Goal: Information Seeking & Learning: Learn about a topic

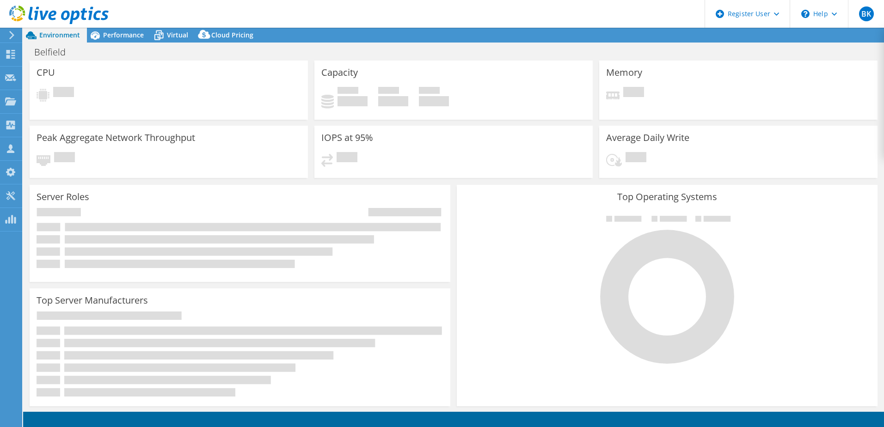
select select "USD"
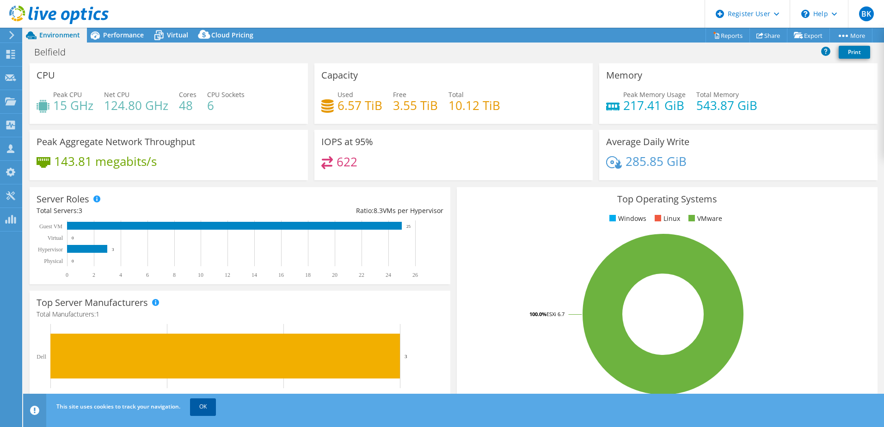
click at [203, 414] on link "OK" at bounding box center [203, 407] width 26 height 17
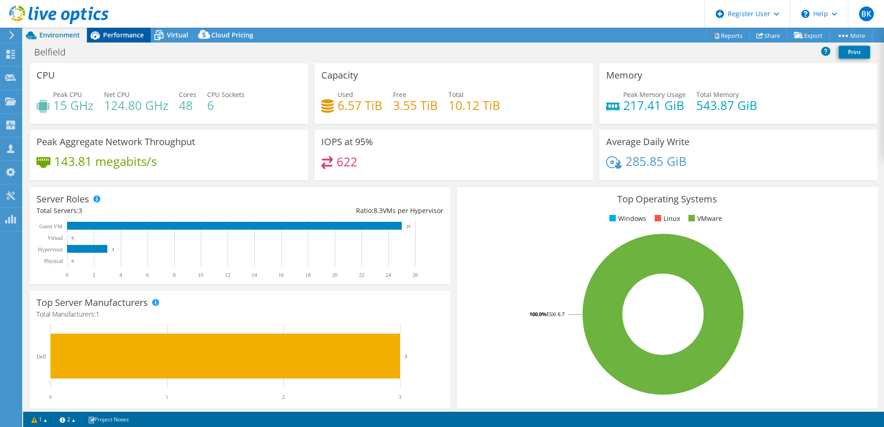
click at [121, 34] on span "Performance" at bounding box center [123, 35] width 41 height 9
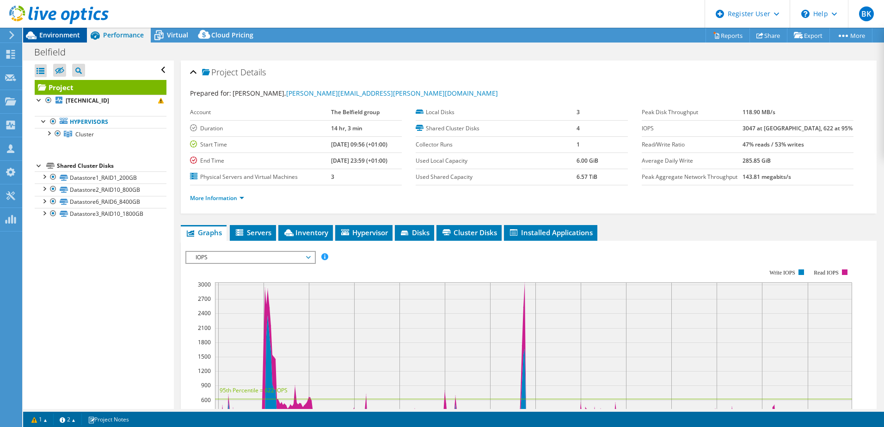
click at [63, 37] on span "Environment" at bounding box center [59, 35] width 41 height 9
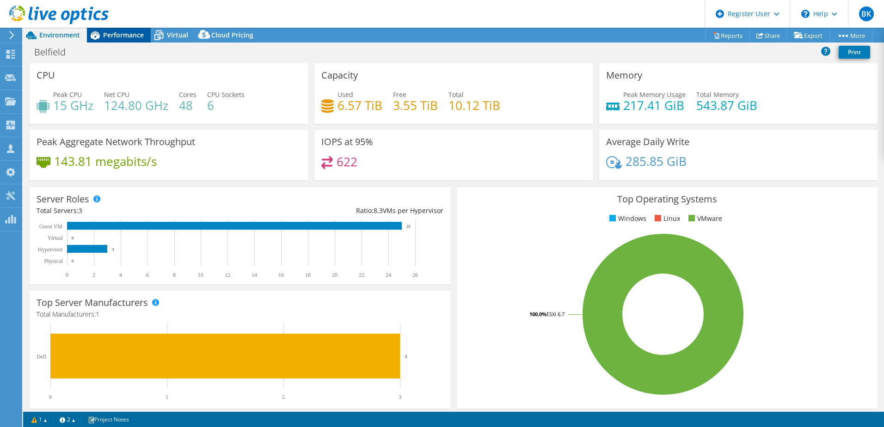
click at [109, 33] on span "Performance" at bounding box center [123, 35] width 41 height 9
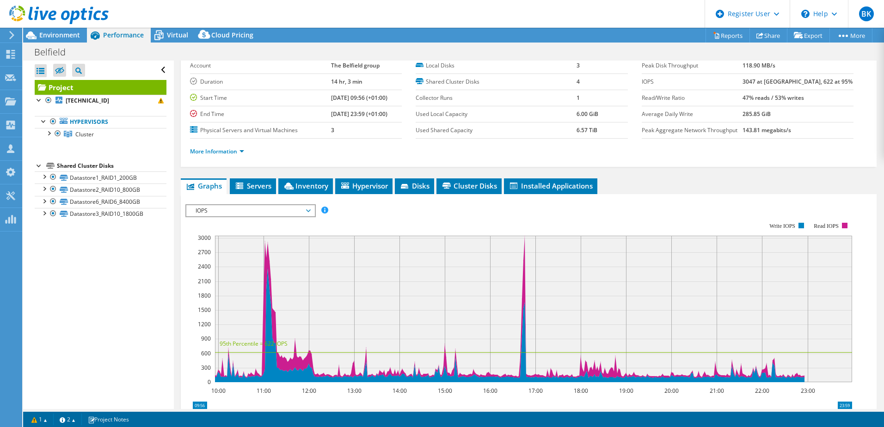
scroll to position [46, 0]
click at [55, 36] on span "Environment" at bounding box center [59, 35] width 41 height 9
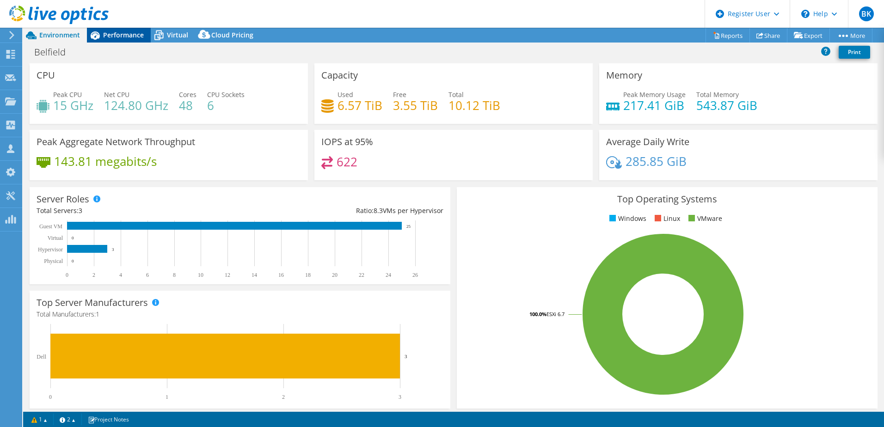
click at [119, 33] on span "Performance" at bounding box center [123, 35] width 41 height 9
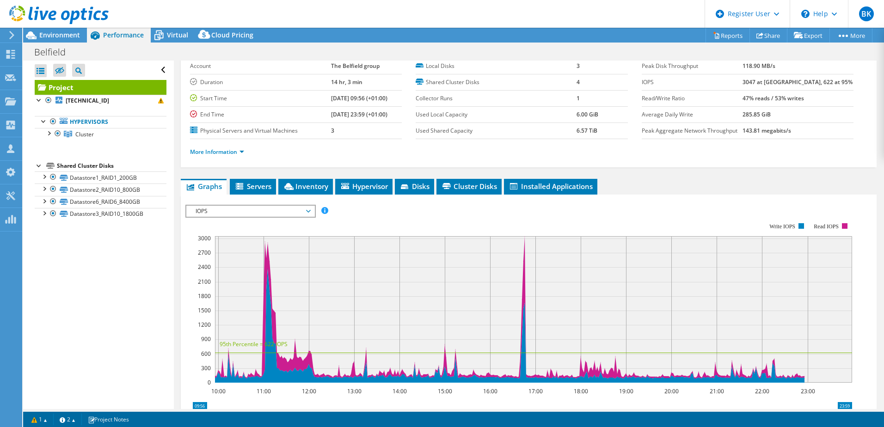
click at [252, 213] on span "IOPS" at bounding box center [250, 211] width 119 height 11
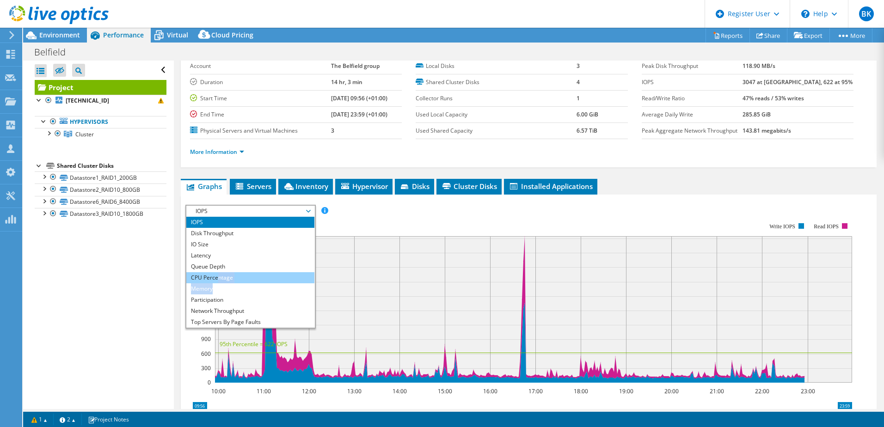
click at [217, 283] on ul "IOPS Disk Throughput IO Size Latency Queue Depth CPU Percentage Memory Page Fau…" at bounding box center [250, 272] width 128 height 111
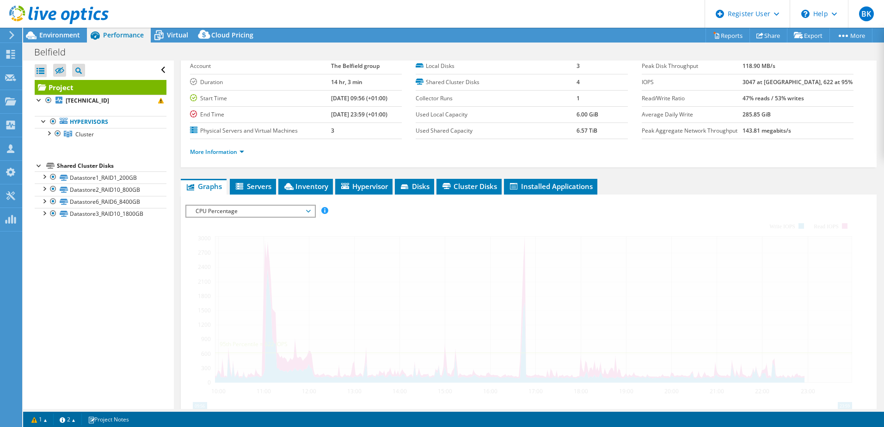
click at [217, 283] on div at bounding box center [528, 363] width 687 height 316
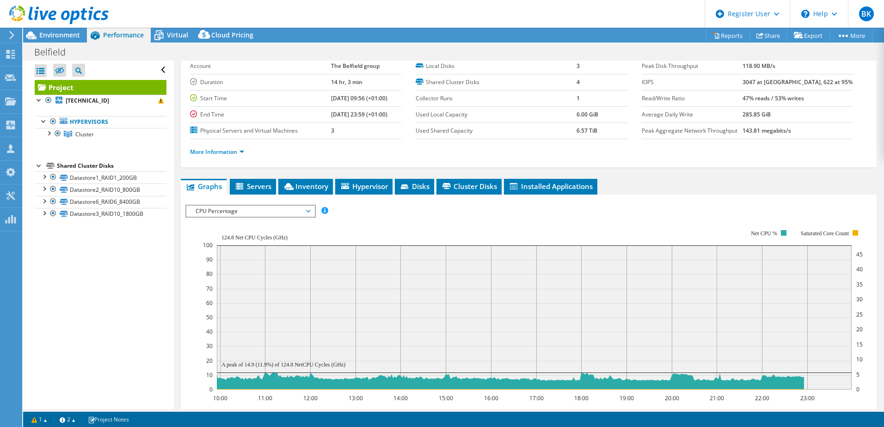
drag, startPoint x: 217, startPoint y: 283, endPoint x: 230, endPoint y: 212, distance: 71.8
click at [230, 212] on span "CPU Percentage" at bounding box center [250, 211] width 119 height 11
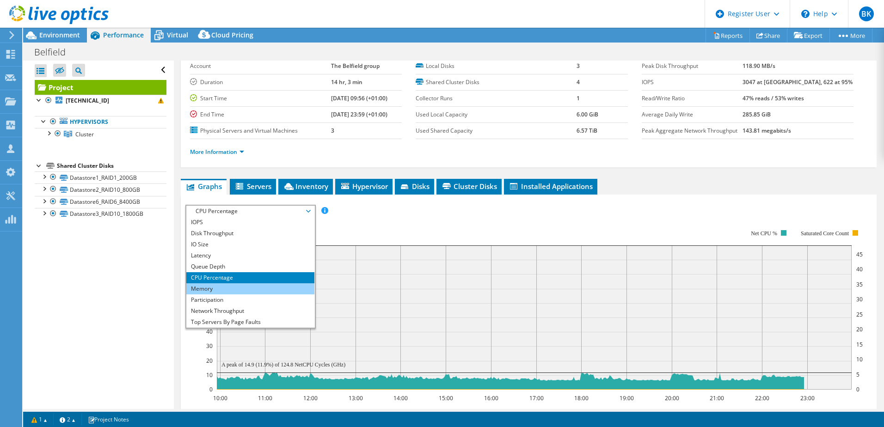
click at [215, 284] on li "Memory" at bounding box center [250, 288] width 128 height 11
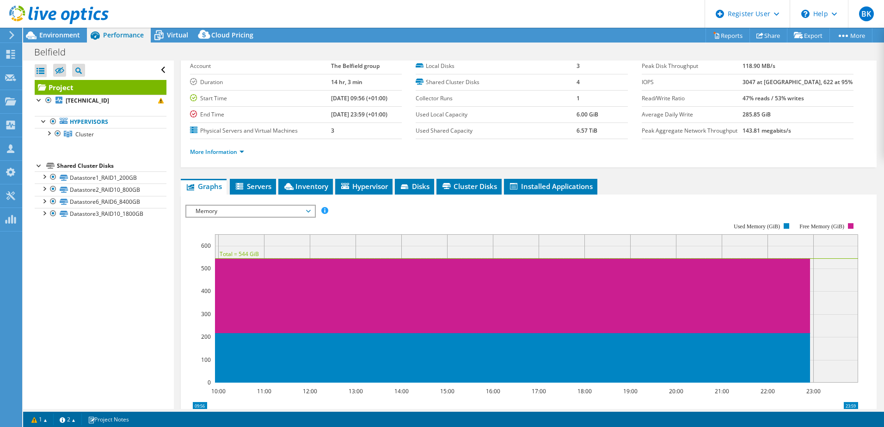
click at [225, 208] on span "Memory" at bounding box center [250, 211] width 119 height 11
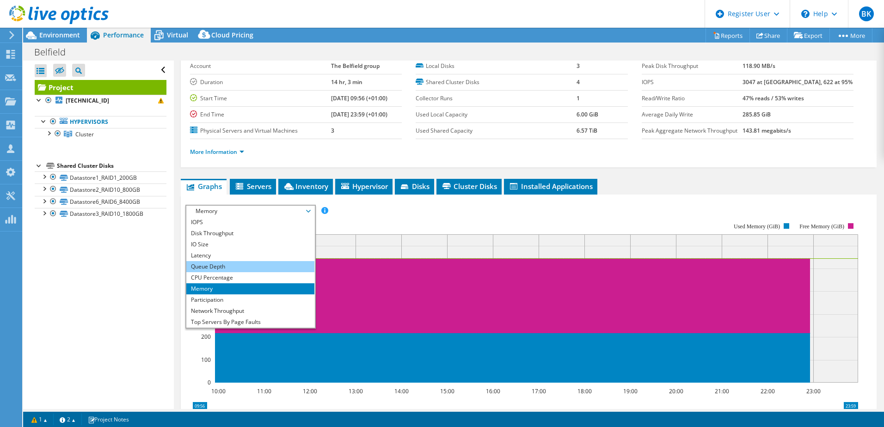
click at [209, 270] on li "Queue Depth" at bounding box center [250, 266] width 128 height 11
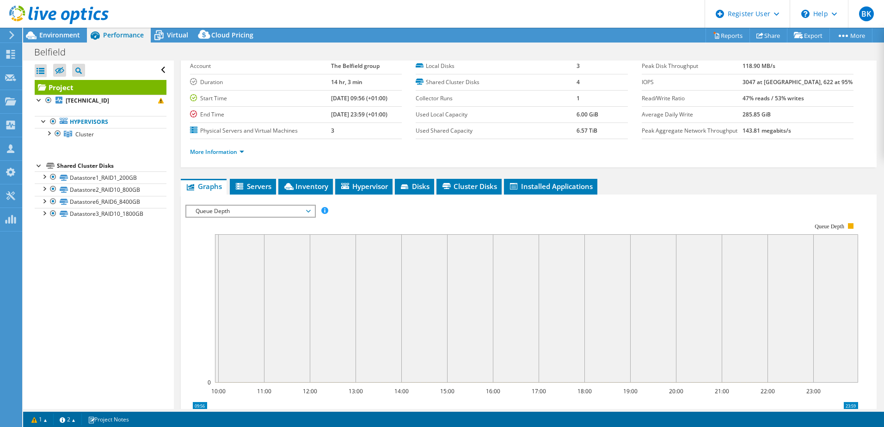
click at [174, 271] on div "Project Details Prepared for: Justin Lee, justin.lee@thebelfieldgroup.com Accou…" at bounding box center [529, 299] width 710 height 570
click at [234, 212] on span "Queue Depth" at bounding box center [250, 211] width 119 height 11
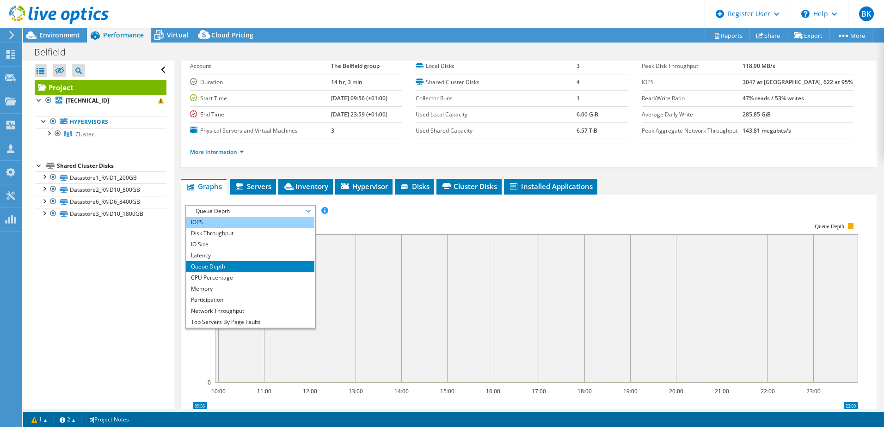
click at [230, 219] on li "IOPS" at bounding box center [250, 222] width 128 height 11
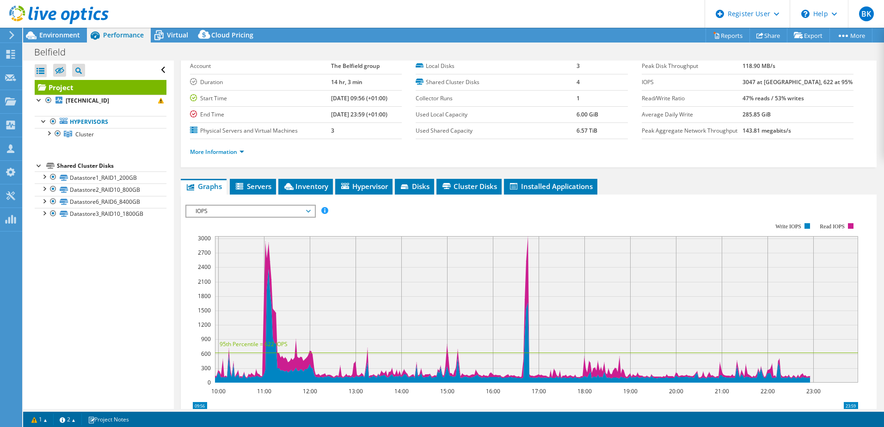
click at [144, 307] on div "Open All Close All Hide Excluded Nodes Project Tree Filter" at bounding box center [98, 235] width 150 height 349
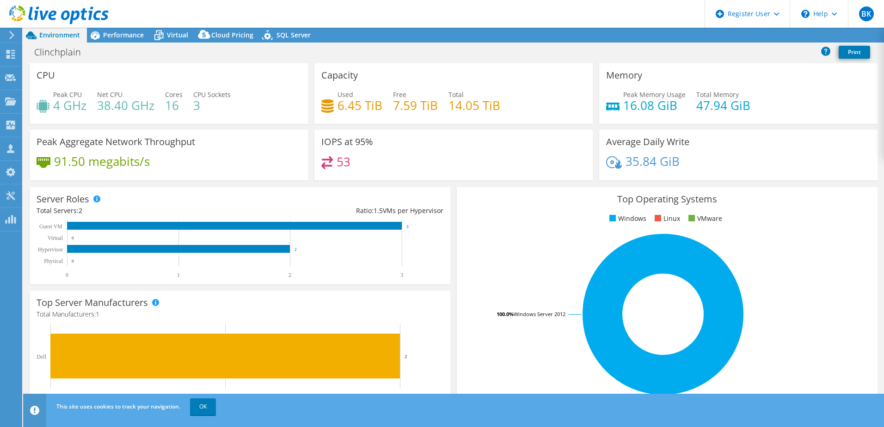
select select "USD"
click at [209, 411] on link "OK" at bounding box center [203, 407] width 26 height 17
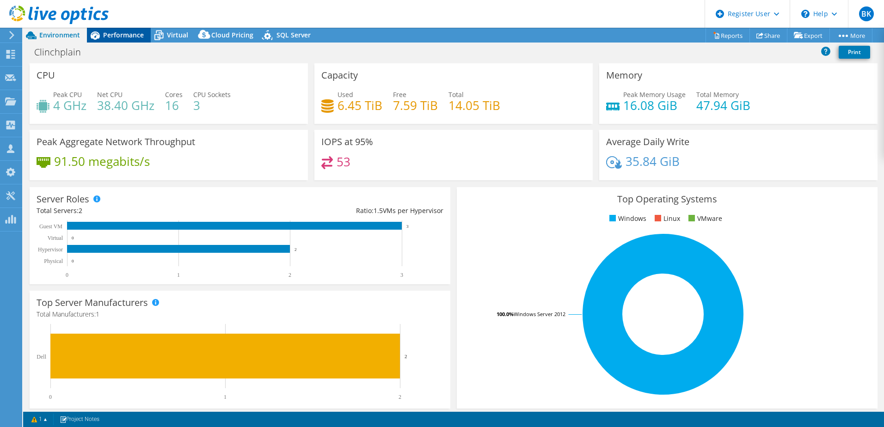
click at [130, 33] on span "Performance" at bounding box center [123, 35] width 41 height 9
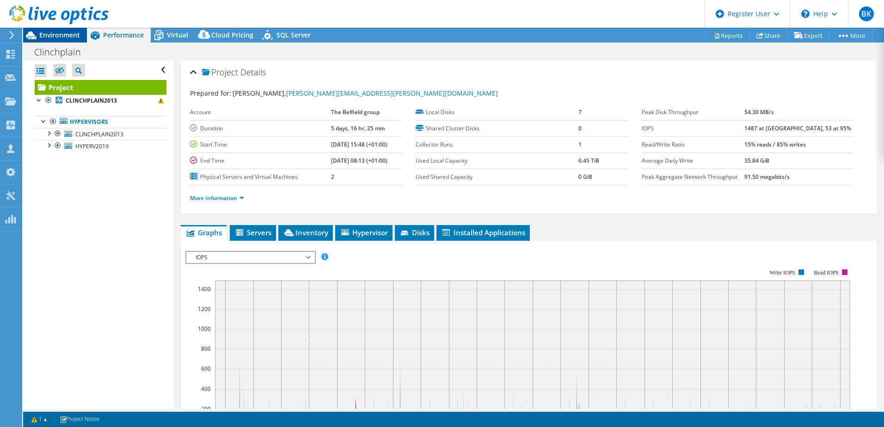
click at [66, 37] on span "Environment" at bounding box center [59, 35] width 41 height 9
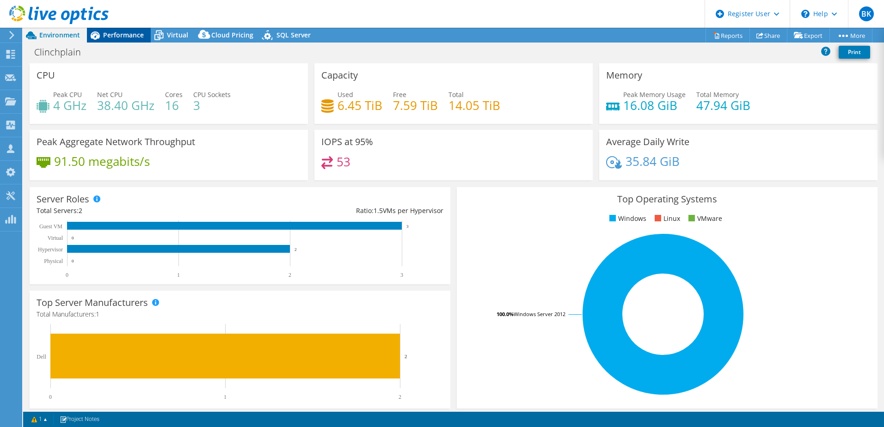
click at [116, 31] on span "Performance" at bounding box center [123, 35] width 41 height 9
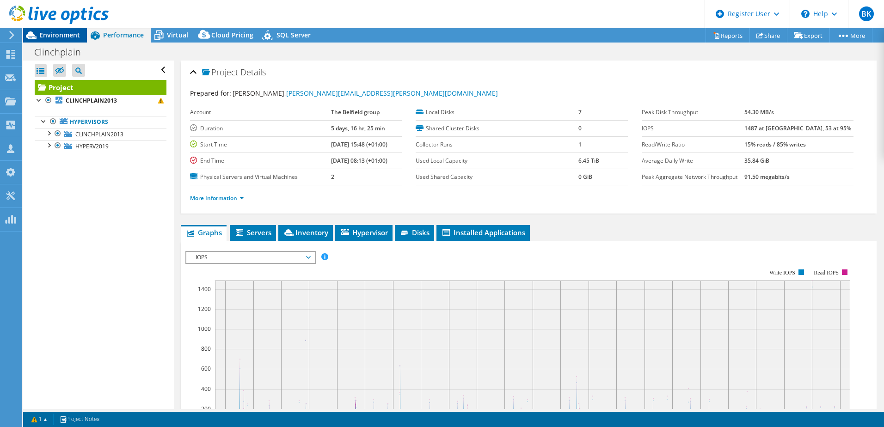
click at [62, 36] on span "Environment" at bounding box center [59, 35] width 41 height 9
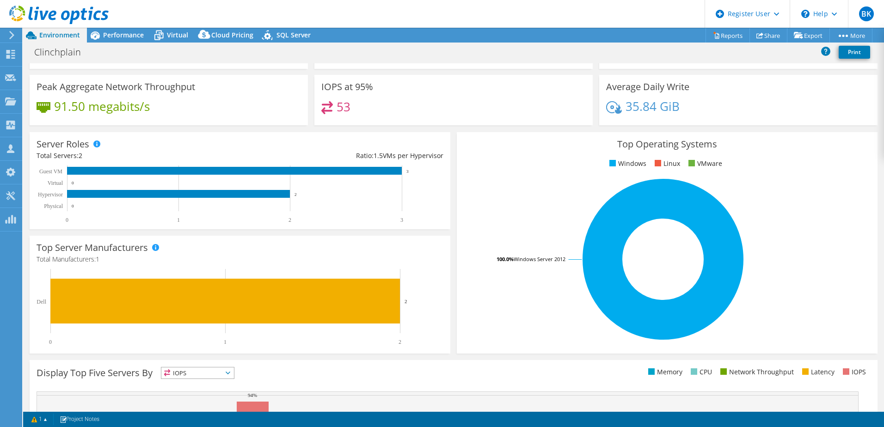
scroll to position [92, 0]
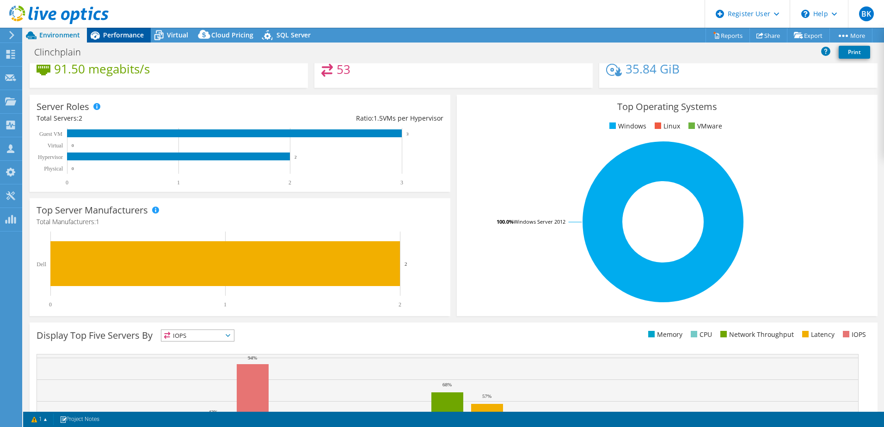
click at [114, 37] on span "Performance" at bounding box center [123, 35] width 41 height 9
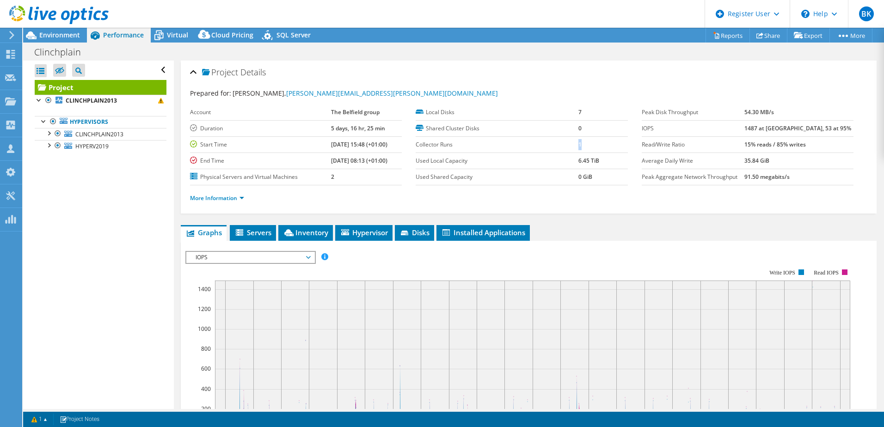
drag, startPoint x: 577, startPoint y: 144, endPoint x: 566, endPoint y: 144, distance: 11.1
click at [566, 144] on tr "Collector Runs 1" at bounding box center [522, 144] width 212 height 16
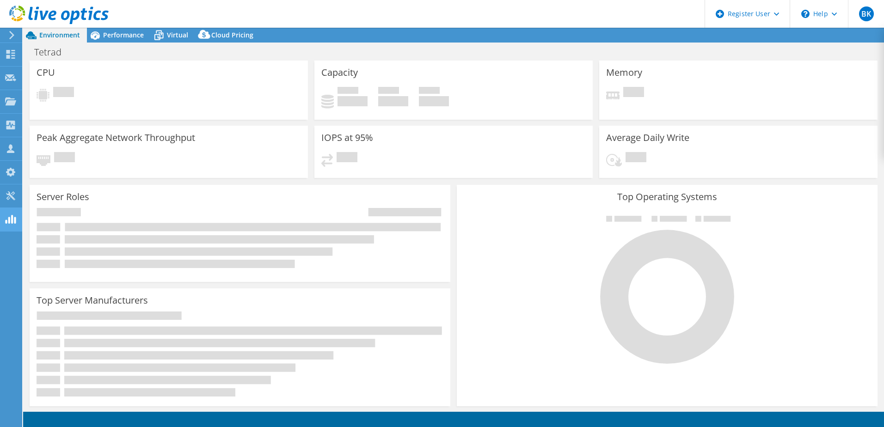
select select "USD"
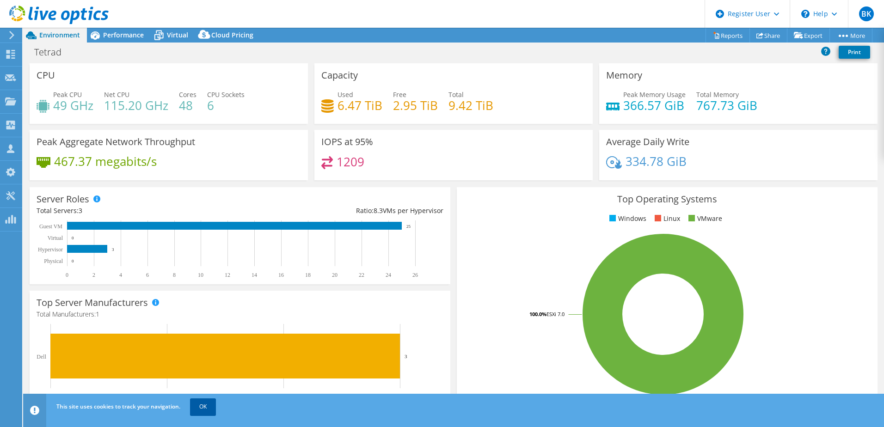
click at [204, 408] on link "OK" at bounding box center [203, 407] width 26 height 17
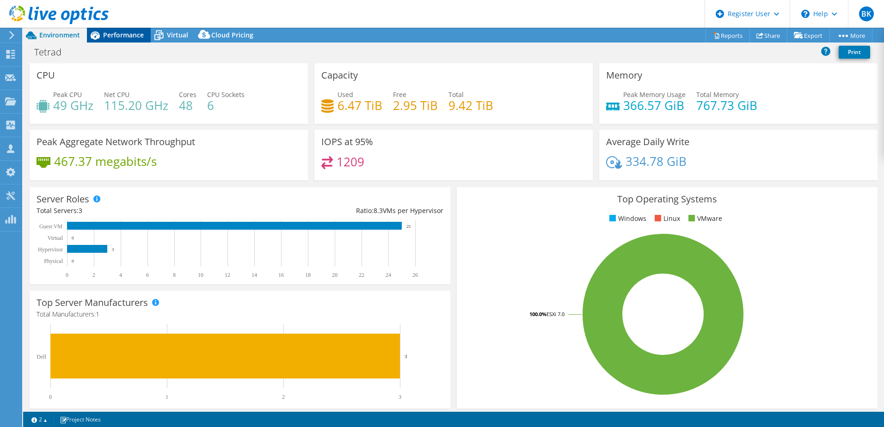
click at [112, 37] on span "Performance" at bounding box center [123, 35] width 41 height 9
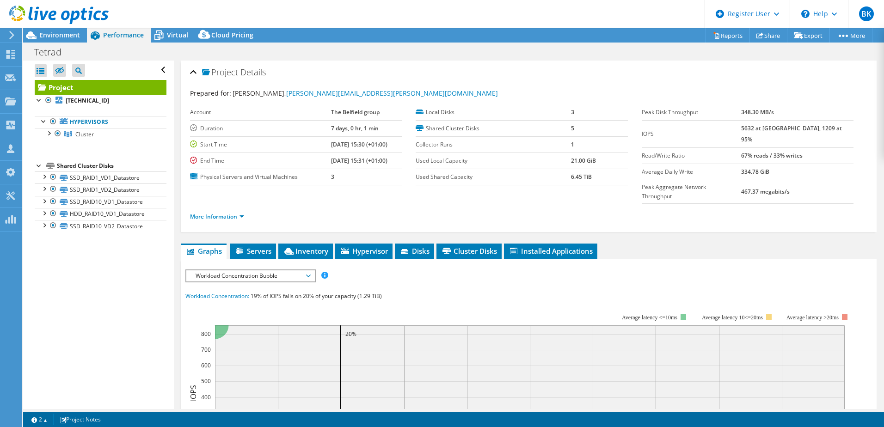
click at [206, 270] on span "Workload Concentration Bubble" at bounding box center [250, 275] width 119 height 11
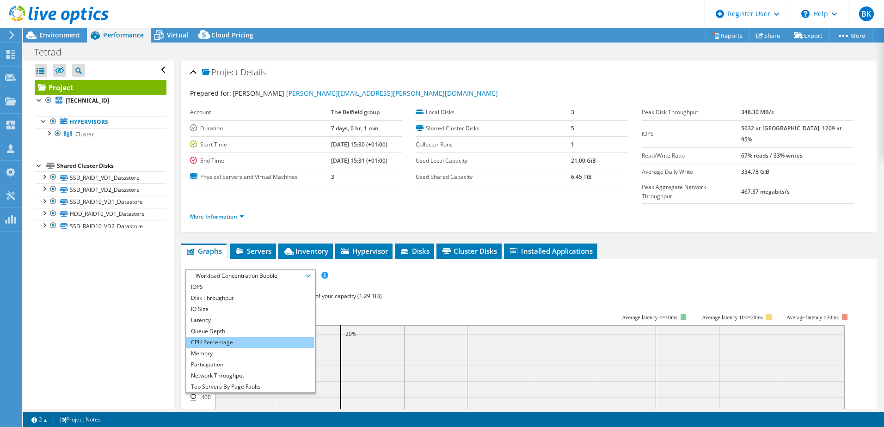
click at [216, 337] on li "CPU Percentage" at bounding box center [250, 342] width 128 height 11
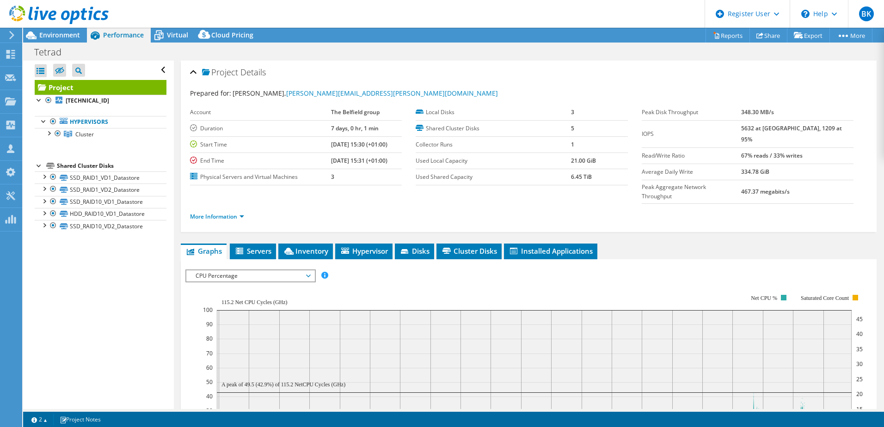
click at [151, 307] on div "Open All Close All Hide Excluded Nodes Project Tree Filter" at bounding box center [98, 235] width 150 height 349
click at [132, 310] on div "Open All Close All Hide Excluded Nodes Project Tree Filter" at bounding box center [98, 235] width 150 height 349
click at [133, 372] on div "Open All Close All Hide Excluded Nodes Project Tree Filter" at bounding box center [98, 235] width 150 height 349
click at [142, 316] on div "Open All Close All Hide Excluded Nodes Project Tree Filter" at bounding box center [98, 235] width 150 height 349
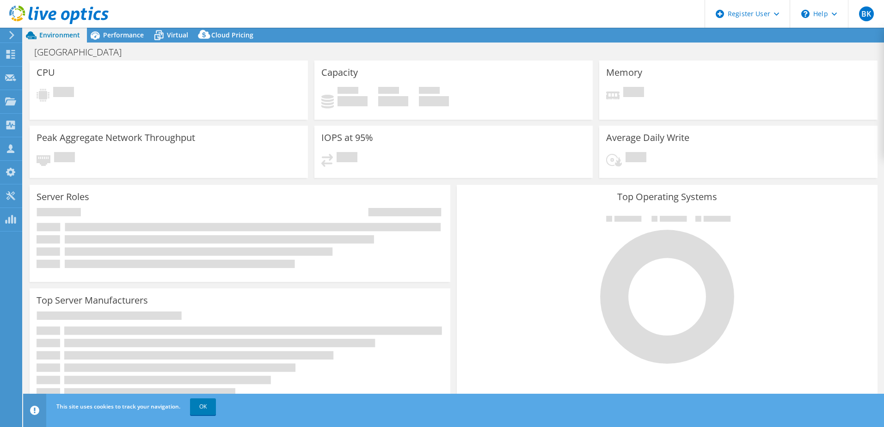
select select "USD"
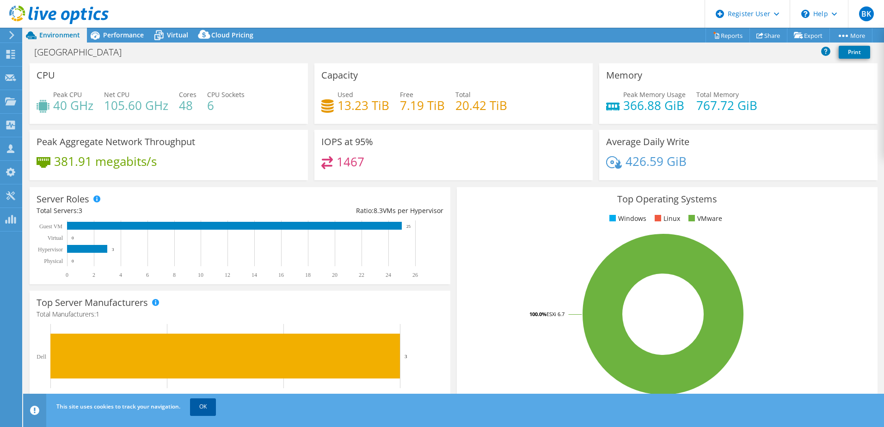
click at [203, 410] on link "OK" at bounding box center [203, 407] width 26 height 17
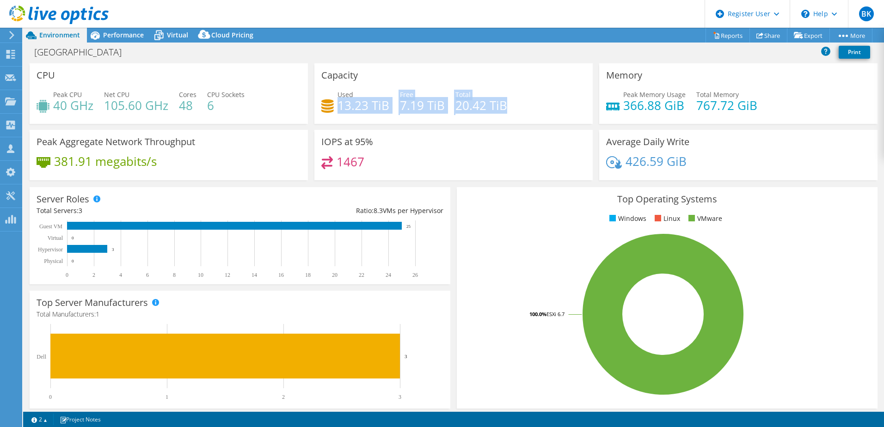
drag, startPoint x: 338, startPoint y: 106, endPoint x: 507, endPoint y: 112, distance: 168.4
click at [507, 112] on div "Used 13.23 TiB Free 7.19 TiB Total 20.42 TiB" at bounding box center [453, 105] width 264 height 30
click at [412, 57] on div "[GEOGRAPHIC_DATA] Print" at bounding box center [453, 51] width 861 height 17
drag, startPoint x: 506, startPoint y: 107, endPoint x: 332, endPoint y: 104, distance: 174.8
click at [332, 104] on div "Used 13.23 TiB Free 7.19 TiB Total 20.42 TiB" at bounding box center [453, 105] width 264 height 30
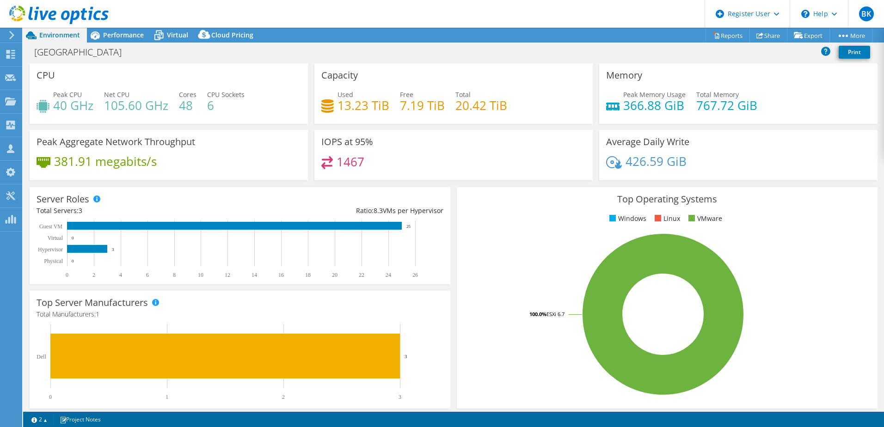
click at [494, 54] on div "[GEOGRAPHIC_DATA] Print" at bounding box center [453, 51] width 861 height 17
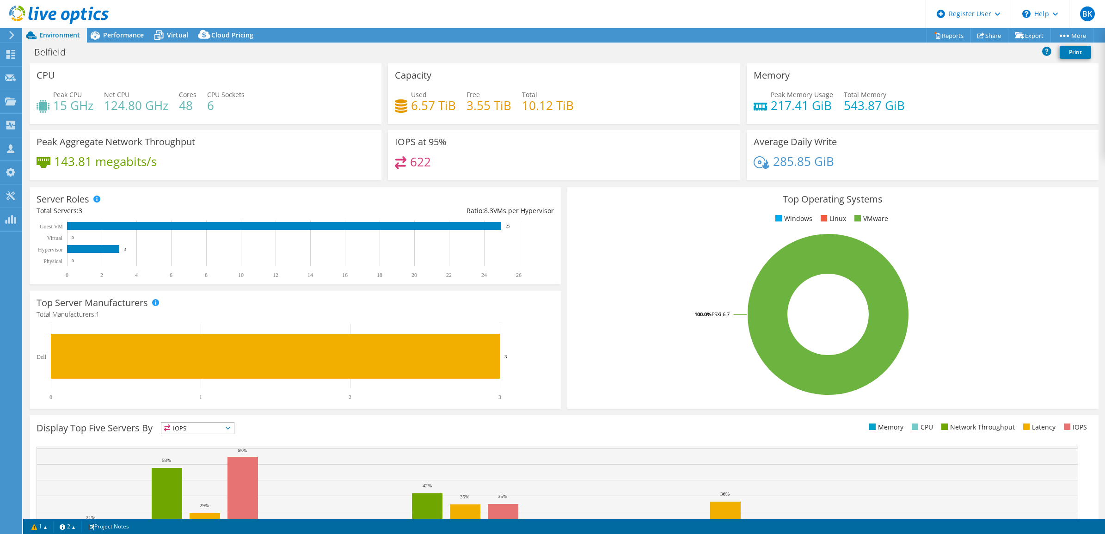
select select "USD"
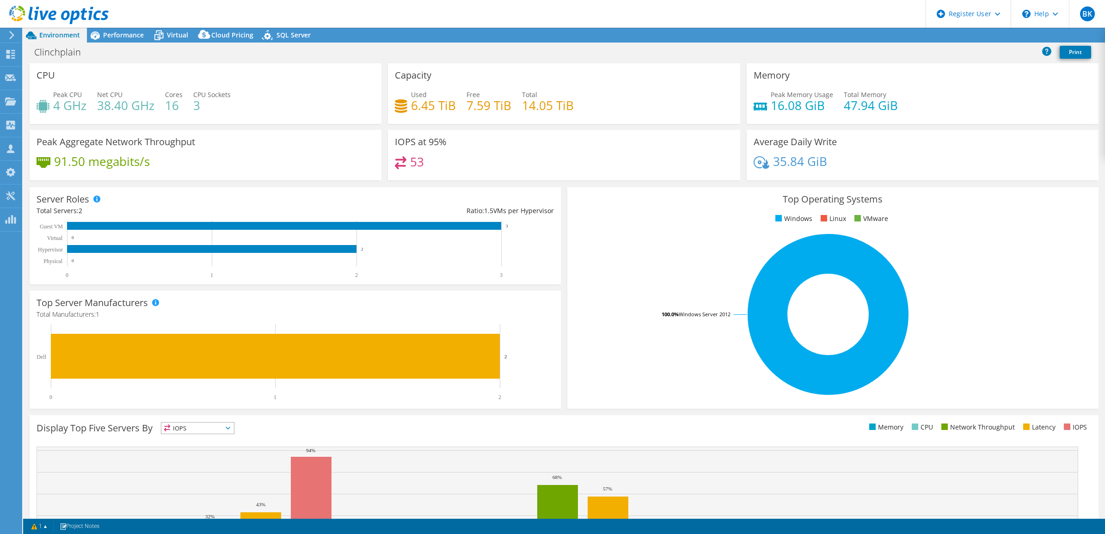
select select "USD"
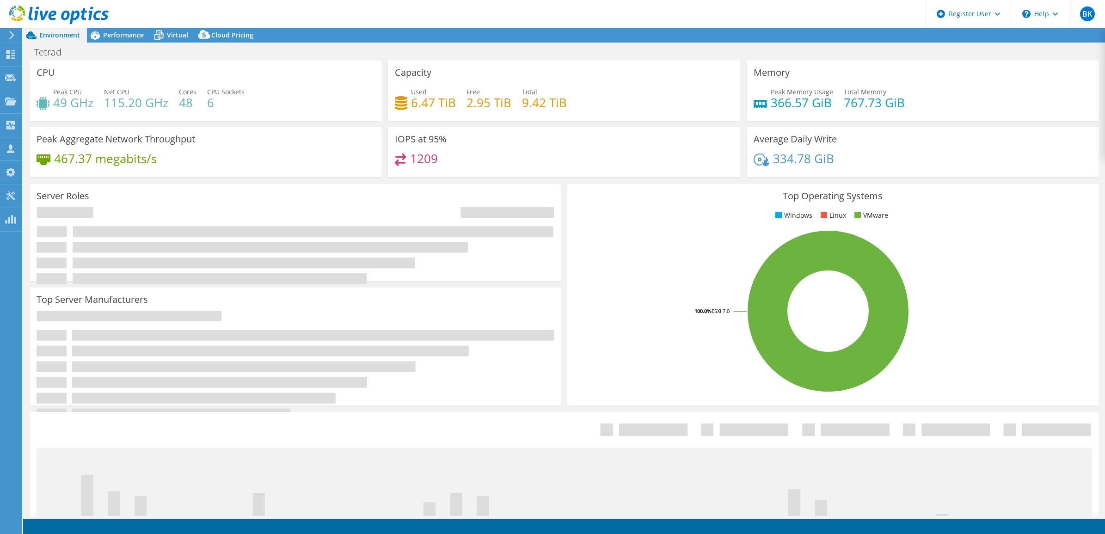
select select "USD"
